Goal: Task Accomplishment & Management: Manage account settings

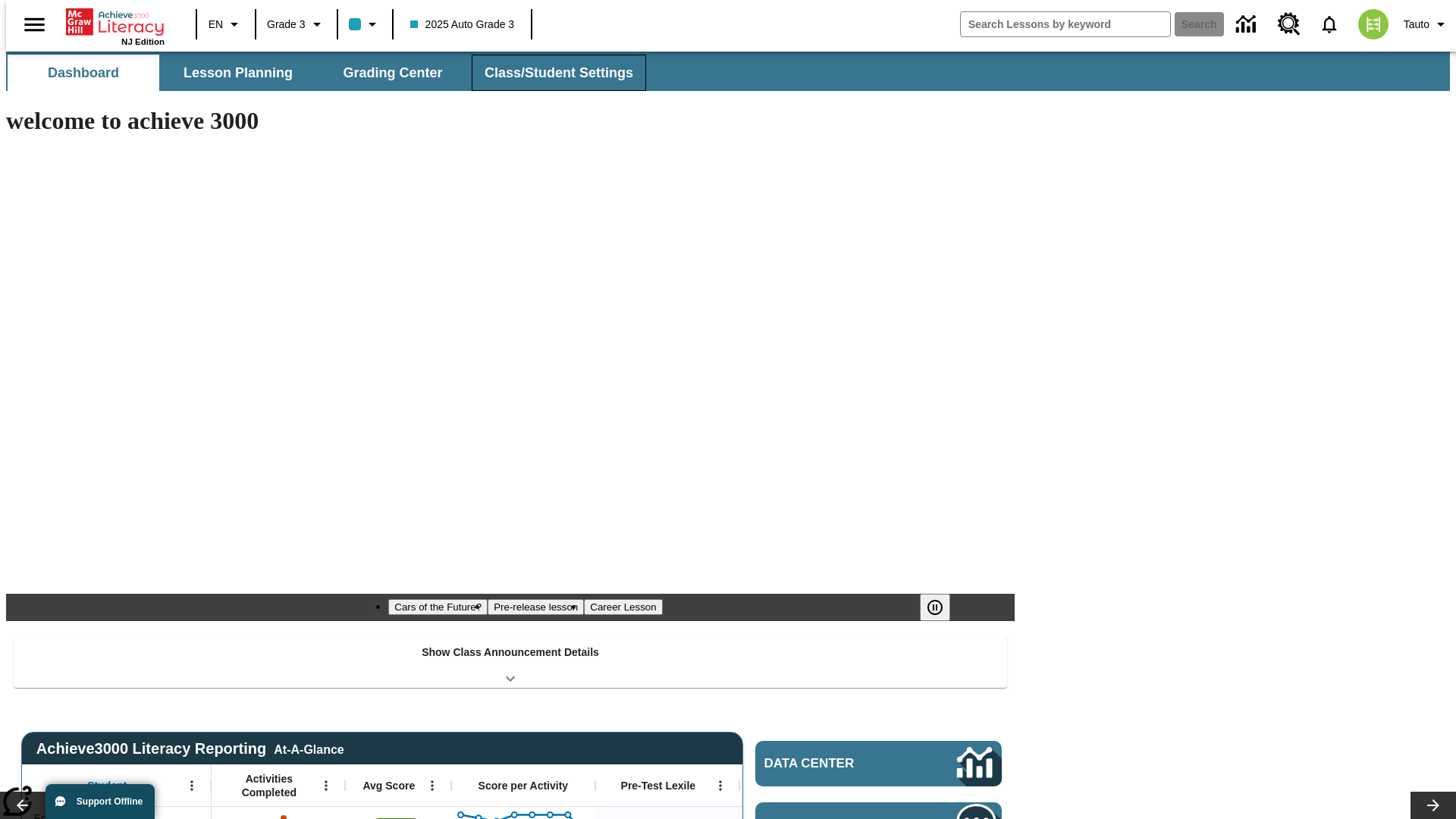
click at [551, 73] on span "Class/Student Settings" at bounding box center [558, 73] width 149 height 18
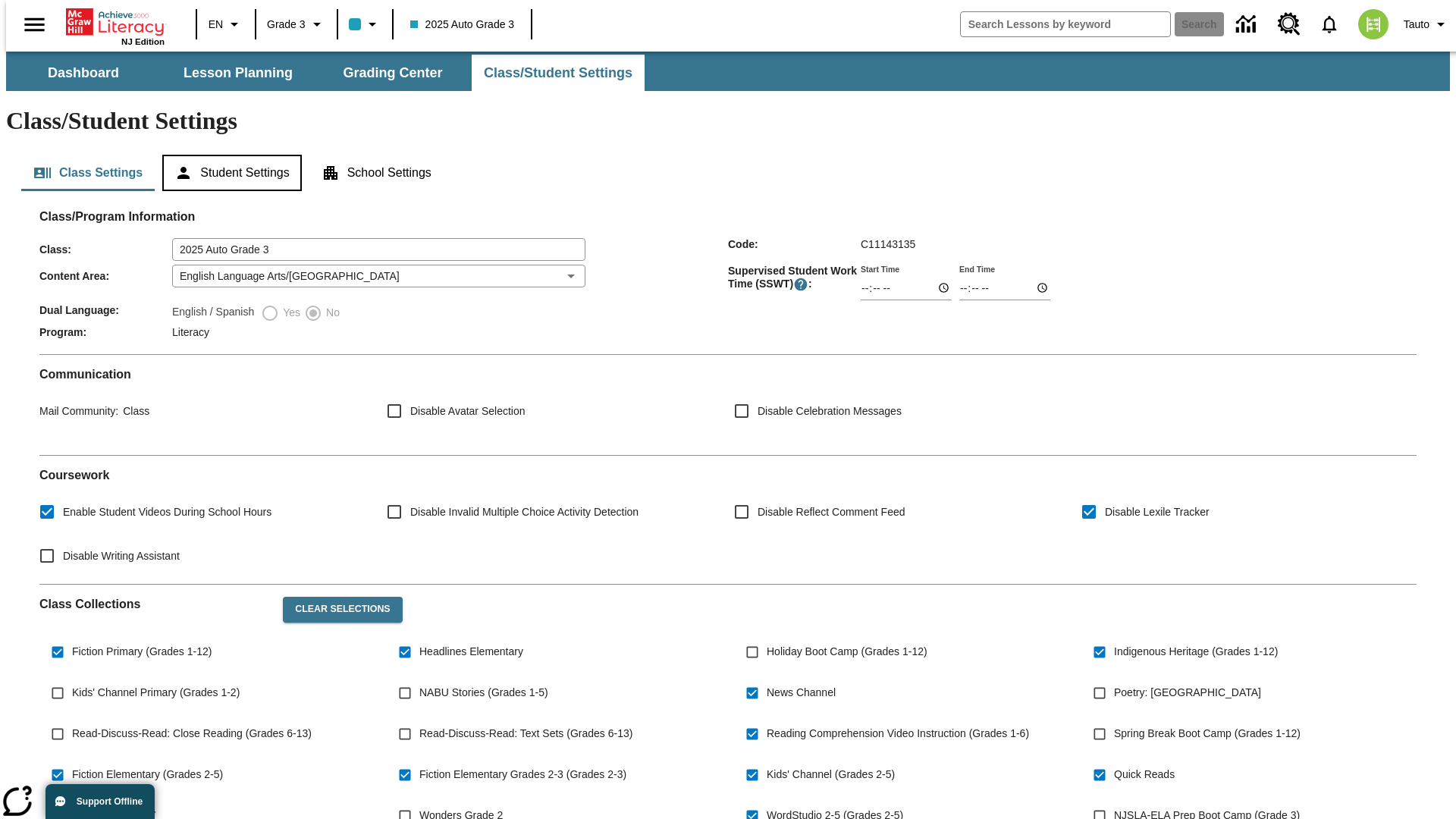
click at [228, 155] on button "Student Settings" at bounding box center [231, 172] width 139 height 36
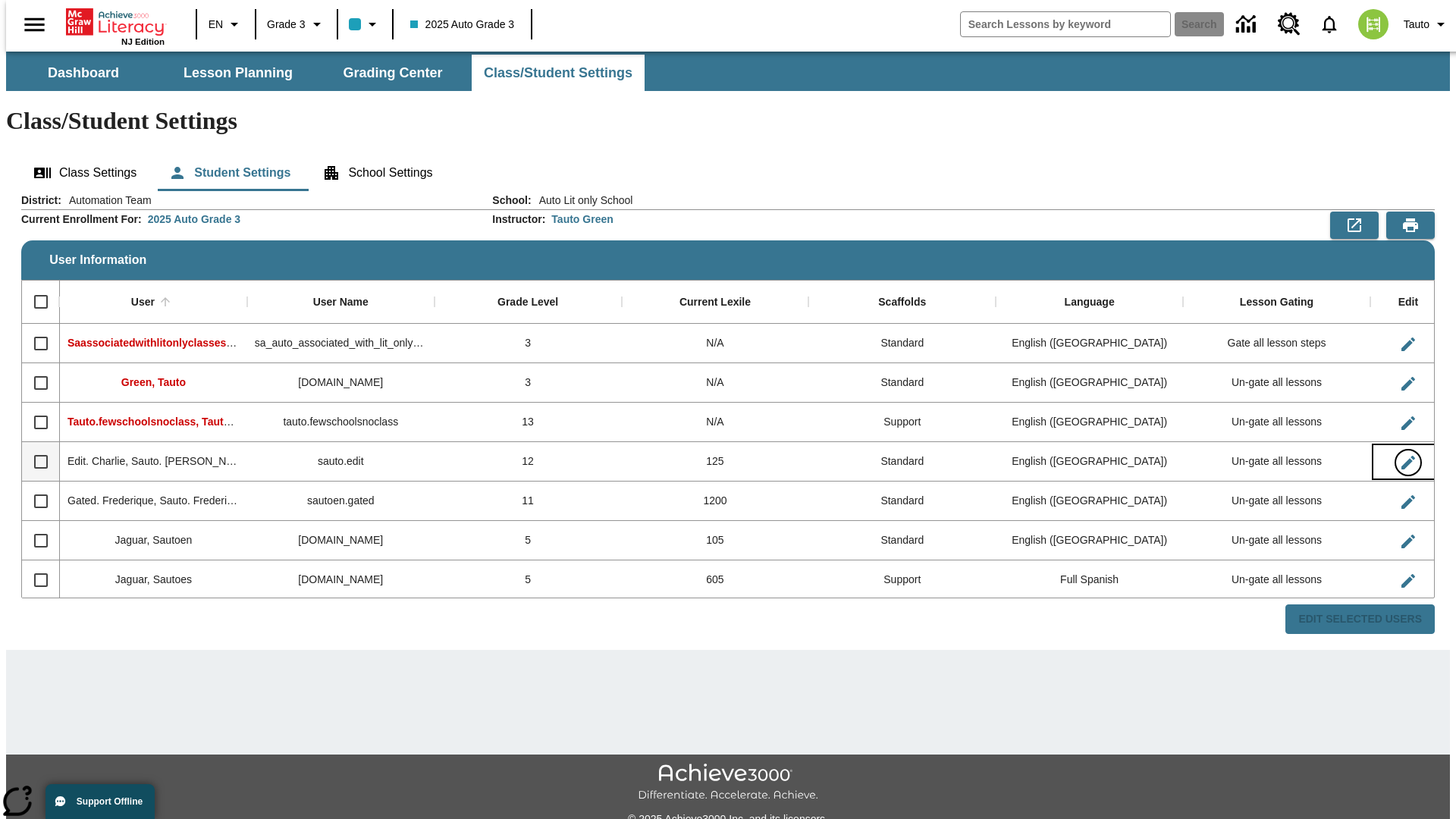
click at [1401, 456] on icon "Edit User" at bounding box center [1408, 463] width 13 height 13
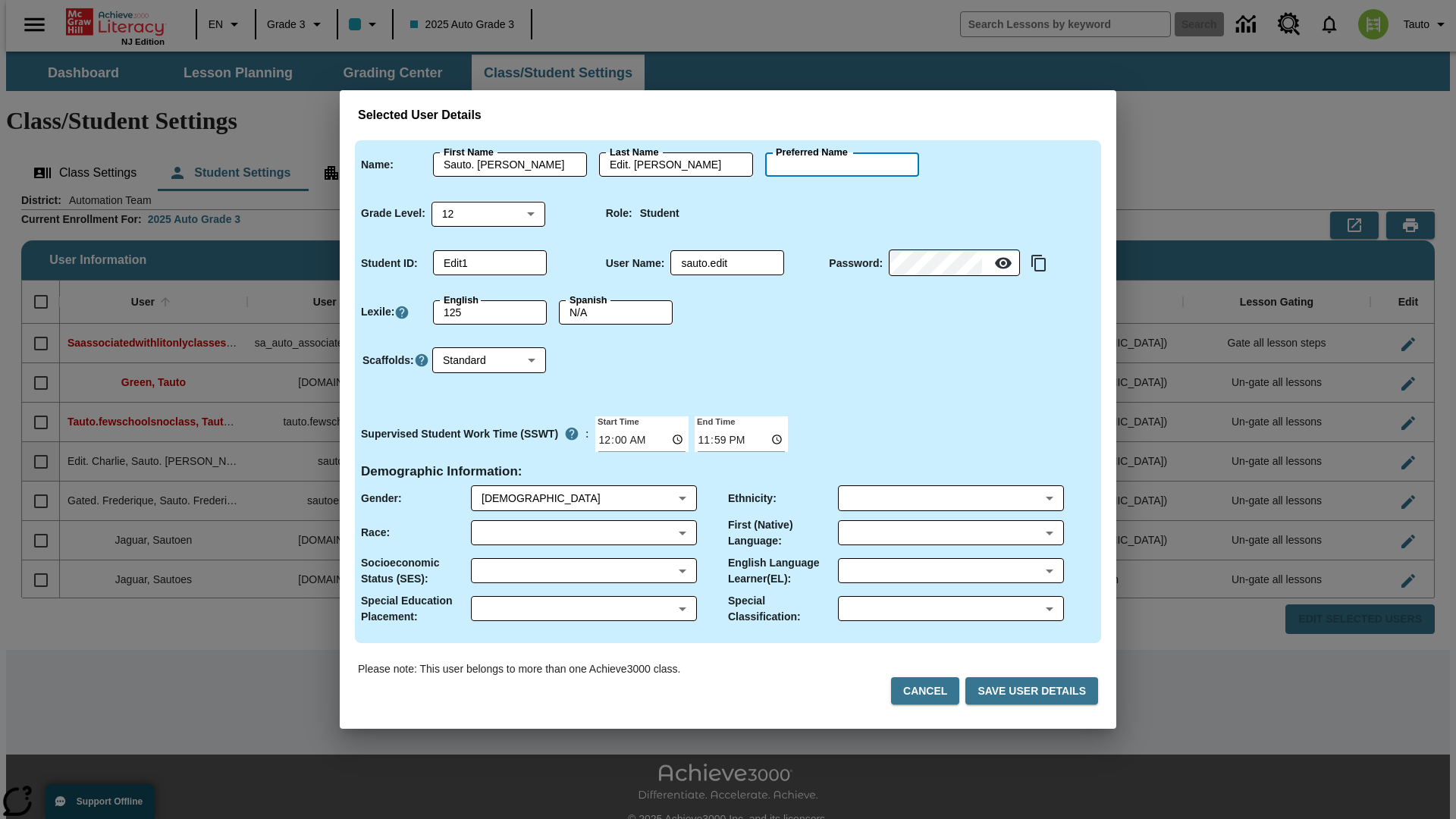
type input "[PERSON_NAME]"
click at [931, 691] on button "Cancel" at bounding box center [924, 691] width 68 height 28
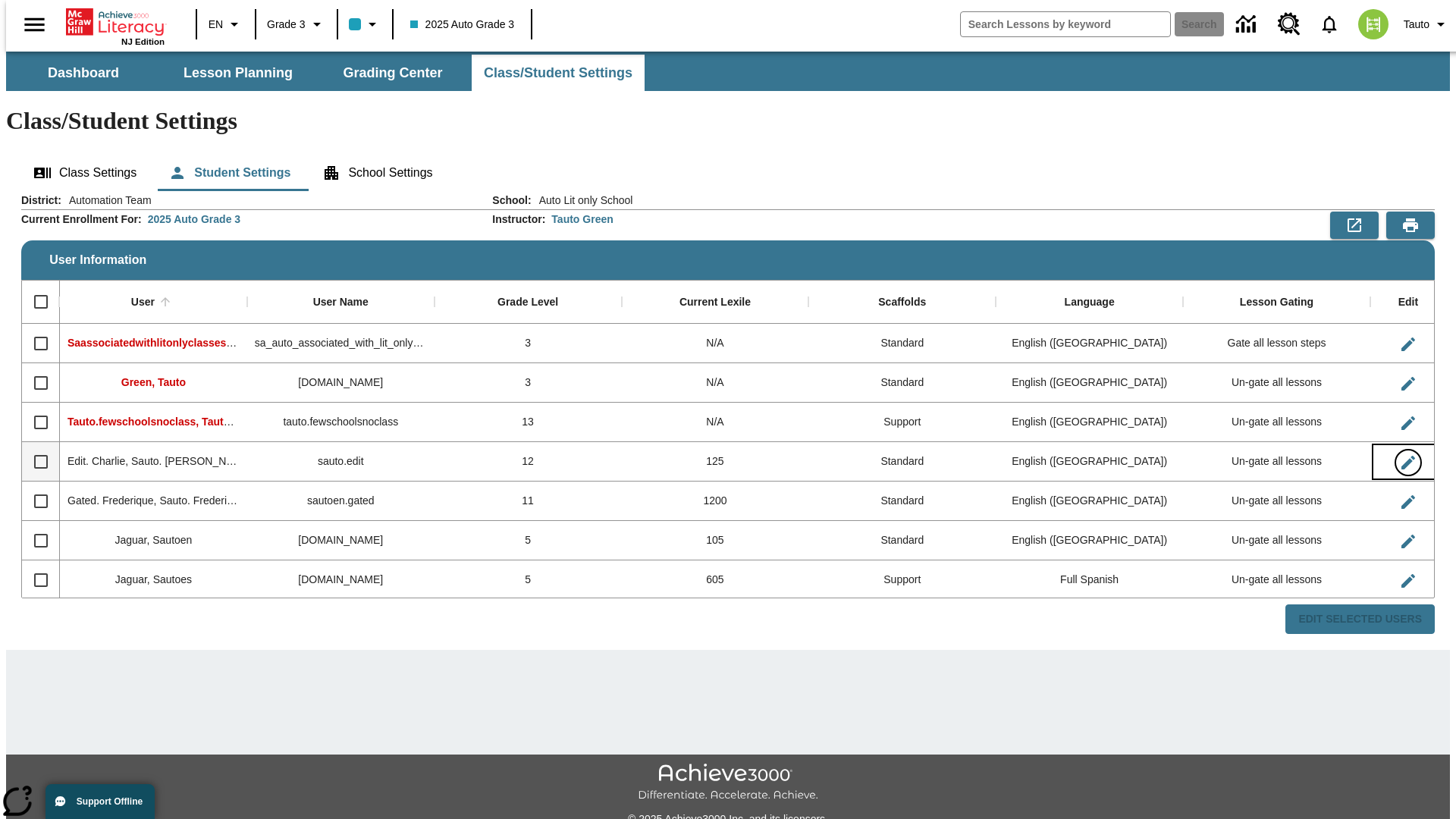
click at [1401, 456] on icon "Edit User" at bounding box center [1408, 463] width 13 height 13
